Goal: Find specific page/section

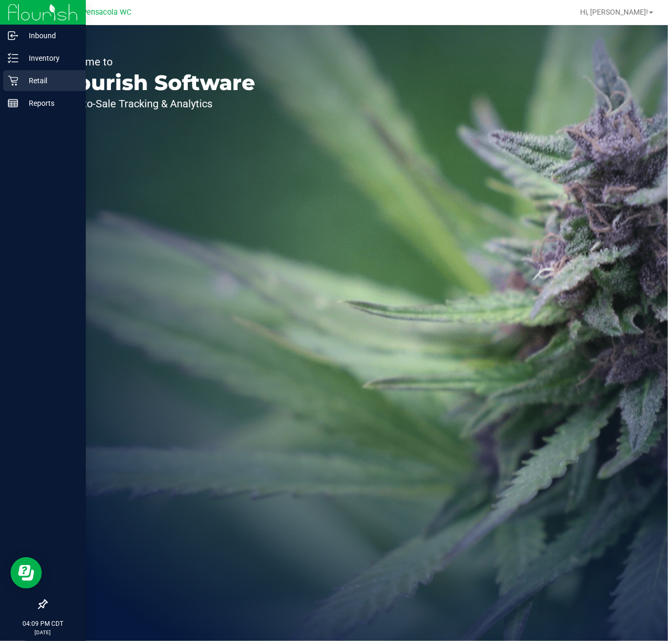
click at [51, 82] on p "Retail" at bounding box center [49, 80] width 63 height 13
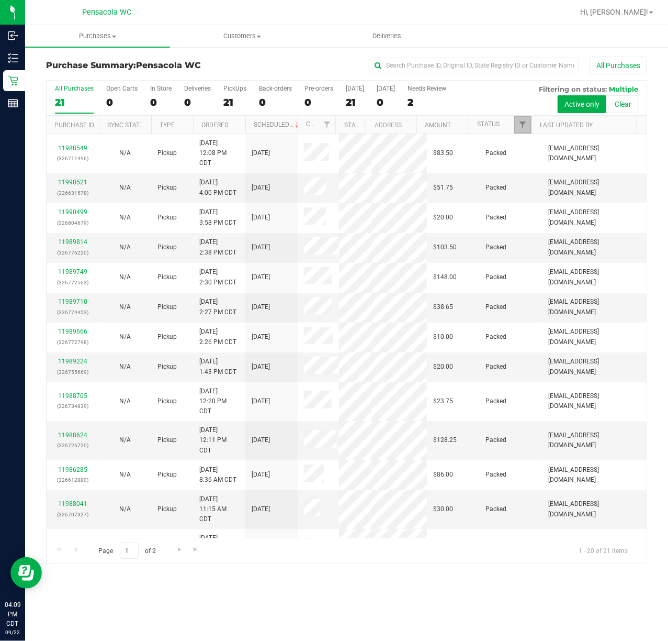
click at [517, 128] on link "Filter" at bounding box center [522, 125] width 17 height 18
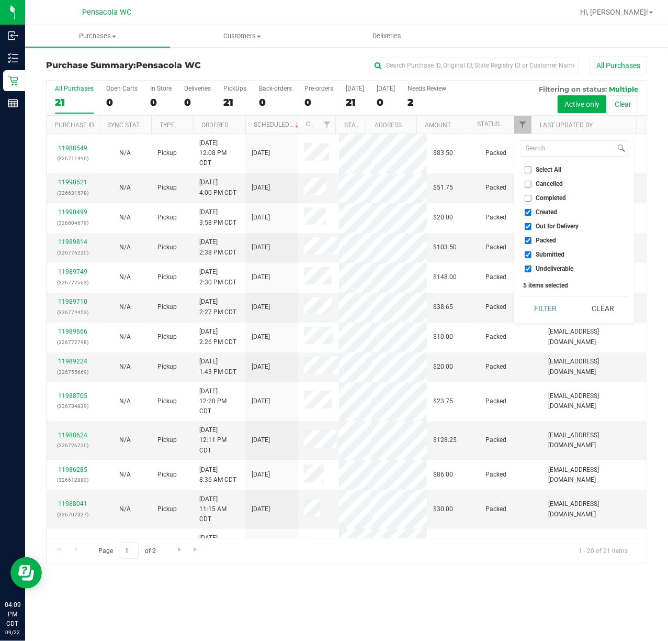
click at [527, 170] on input "Select All" at bounding box center [528, 169] width 7 height 7
checkbox input "true"
click at [527, 170] on input "Select All" at bounding box center [528, 169] width 7 height 7
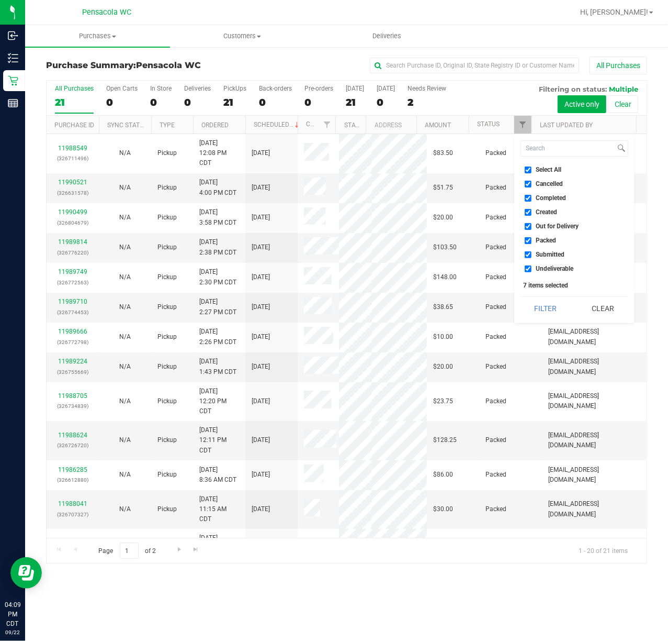
checkbox input "false"
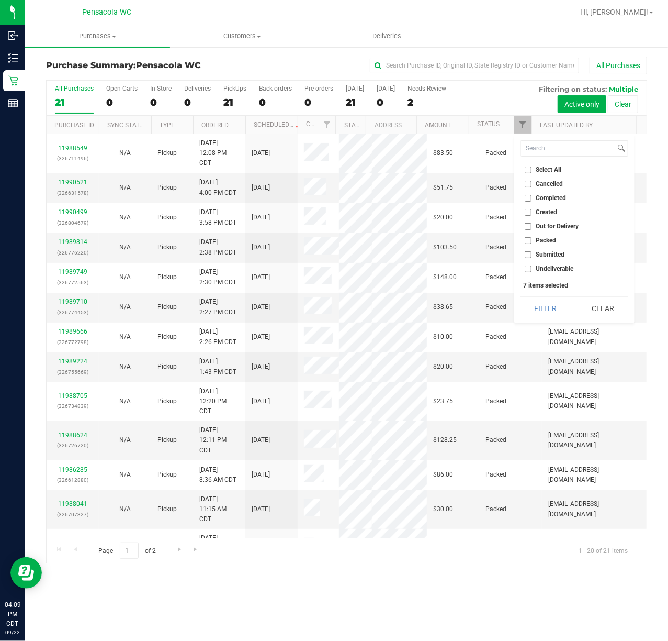
checkbox input "false"
click at [525, 254] on input "Submitted" at bounding box center [528, 254] width 7 height 7
checkbox input "true"
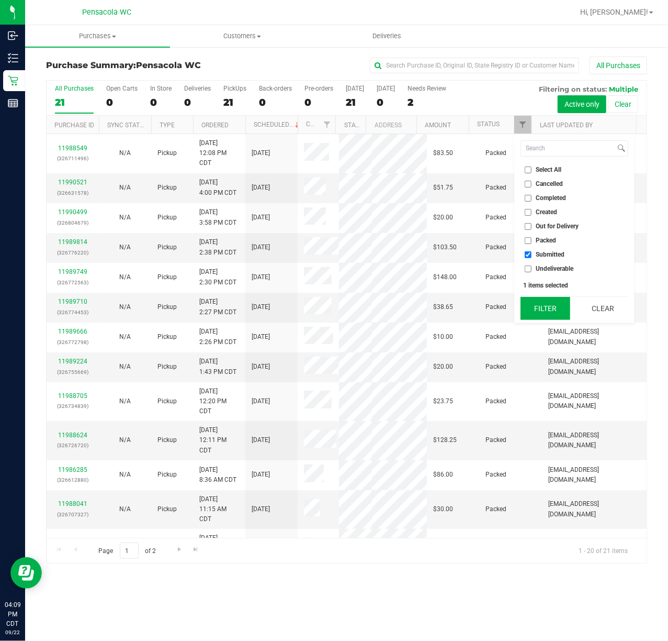
click at [543, 302] on button "Filter" at bounding box center [546, 308] width 50 height 23
